Goal: Information Seeking & Learning: Check status

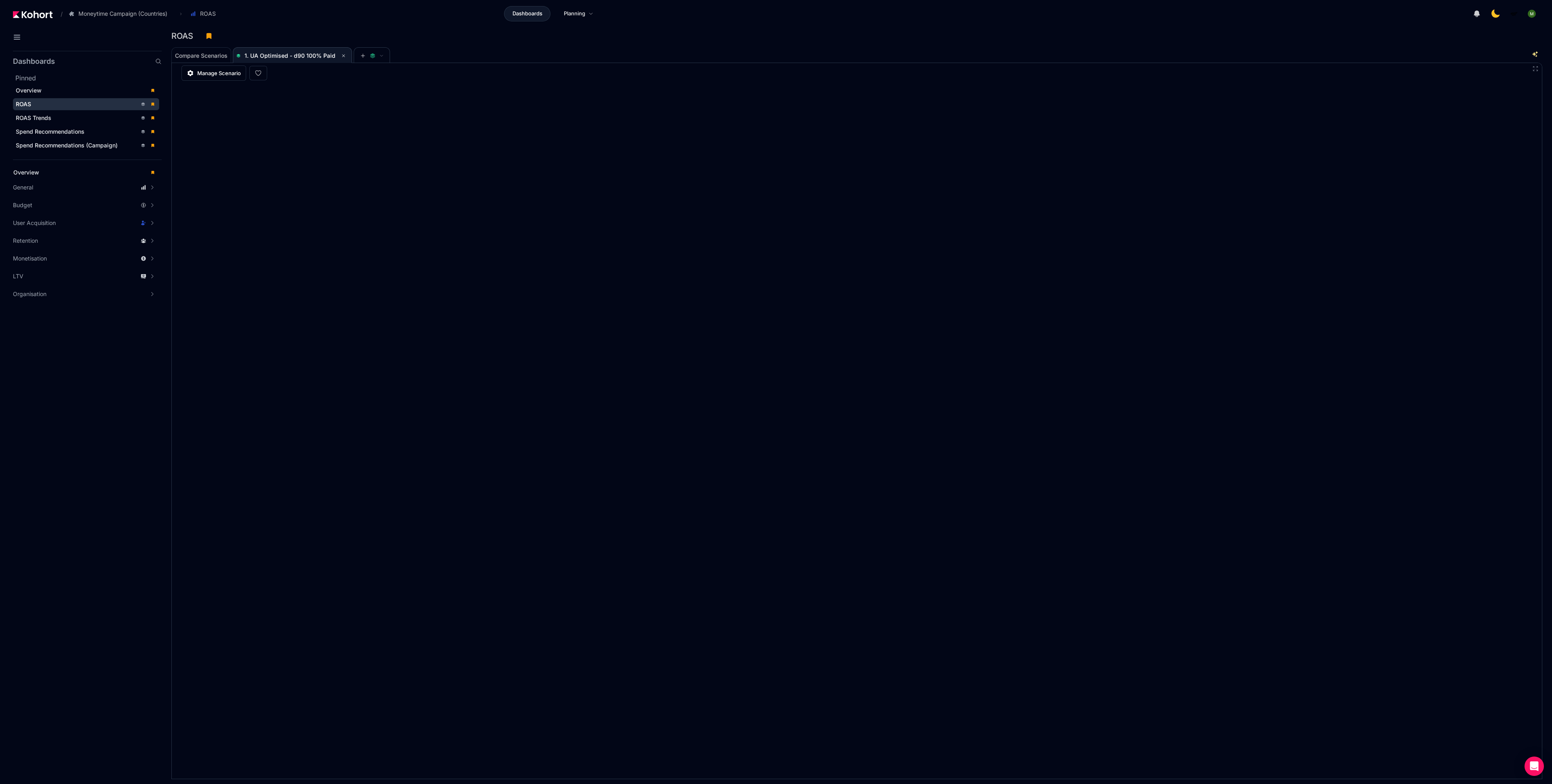
click at [1189, 54] on div "Compare Scenarios 1. UA Optimised - d90 100% Paid" at bounding box center [843, 55] width 1344 height 16
click at [1044, 28] on header "/ Moneytime Campaign (Countries) Go to products list Moneytime Moneytime Campai…" at bounding box center [776, 15] width 1552 height 30
click at [146, 459] on aside "Dashboards Pinned Overview ROAS ROAS Trends Spend Recommendations Spend Recomme…" at bounding box center [81, 415] width 161 height 736
click at [1224, 41] on div "ROAS" at bounding box center [853, 36] width 1365 height 12
click at [647, 58] on div "Compare Scenarios 1. UA Optimised - d90 100% Paid" at bounding box center [843, 55] width 1344 height 16
